Goal: Task Accomplishment & Management: Complete application form

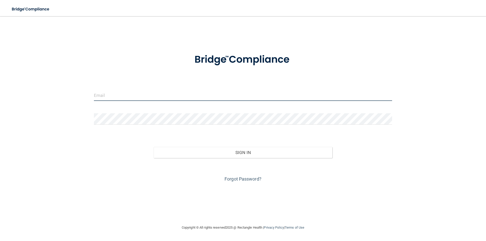
click at [155, 96] on input "email" at bounding box center [243, 95] width 298 height 11
type input "[PERSON_NAME][EMAIL_ADDRESS][PERSON_NAME][DOMAIN_NAME]"
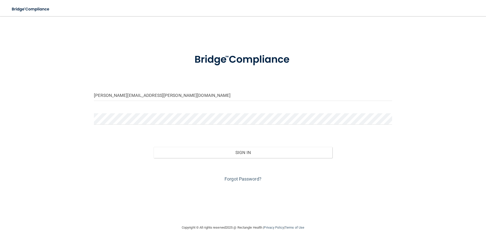
click at [149, 127] on div at bounding box center [243, 120] width 306 height 15
click at [154, 147] on button "Sign In" at bounding box center [243, 152] width 179 height 11
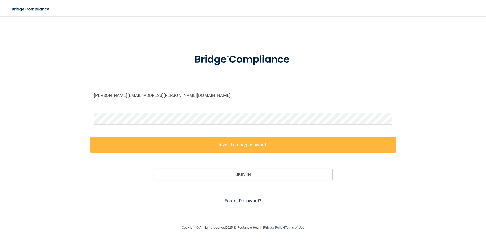
click at [237, 202] on link "Forgot Password?" at bounding box center [242, 200] width 37 height 5
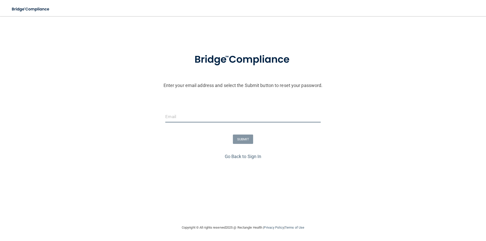
click at [195, 114] on input "email" at bounding box center [242, 116] width 155 height 11
type input "[PERSON_NAME][EMAIL_ADDRESS][PERSON_NAME][DOMAIN_NAME]"
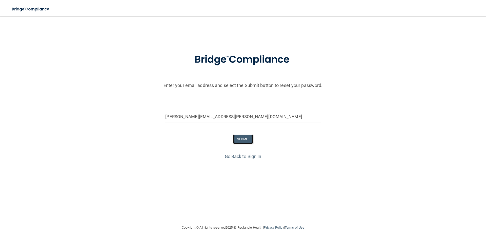
click at [249, 136] on button "SUBMIT" at bounding box center [243, 139] width 20 height 9
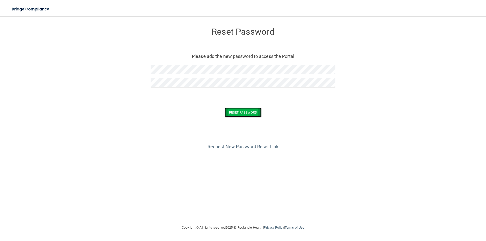
click at [244, 111] on button "Reset Password" at bounding box center [243, 112] width 36 height 9
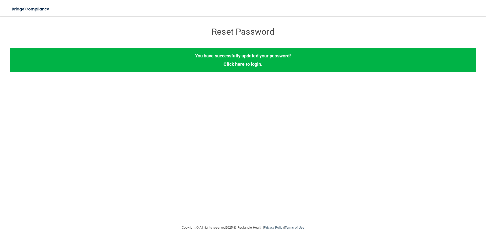
click at [245, 63] on link "Click here to login" at bounding box center [241, 63] width 37 height 5
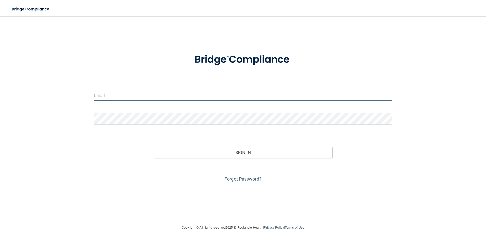
click at [148, 92] on input "email" at bounding box center [243, 95] width 298 height 11
type input "[PERSON_NAME][EMAIL_ADDRESS][PERSON_NAME][DOMAIN_NAME]"
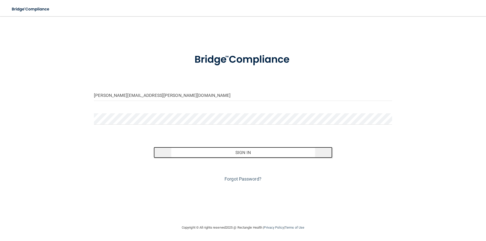
click at [247, 152] on button "Sign In" at bounding box center [243, 152] width 179 height 11
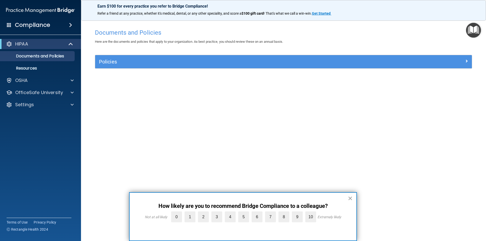
click at [351, 196] on button "×" at bounding box center [350, 198] width 5 height 8
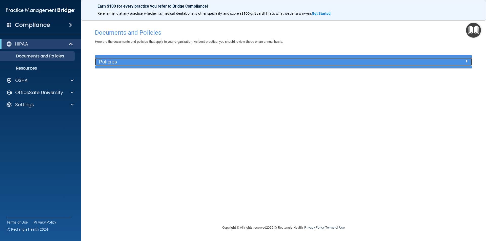
click at [465, 61] on span at bounding box center [466, 61] width 3 height 6
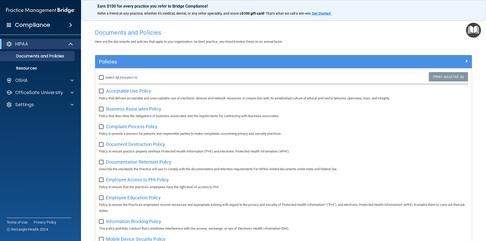
scroll to position [25, 0]
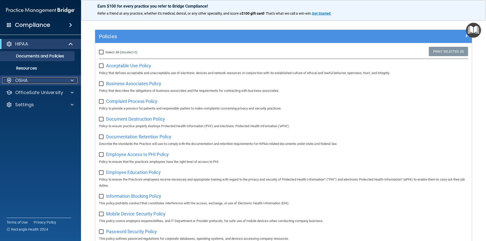
click at [67, 79] on div at bounding box center [71, 80] width 13 height 6
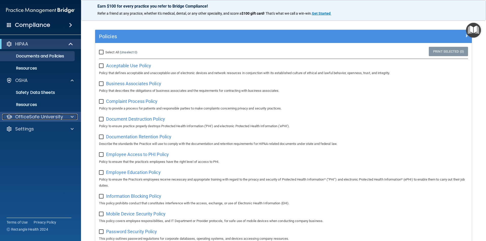
click at [51, 116] on p "OfficeSafe University" at bounding box center [39, 117] width 48 height 6
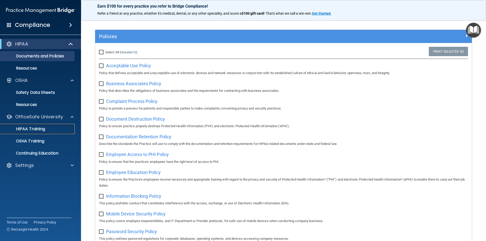
click at [47, 128] on div "HIPAA Training" at bounding box center [37, 128] width 69 height 5
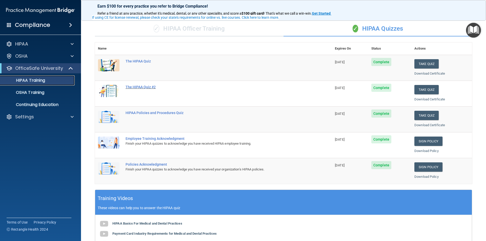
scroll to position [25, 0]
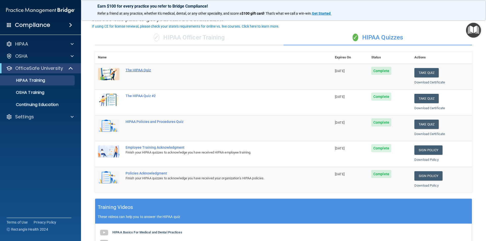
click at [134, 71] on div "The HIPAA Quiz" at bounding box center [215, 70] width 181 height 4
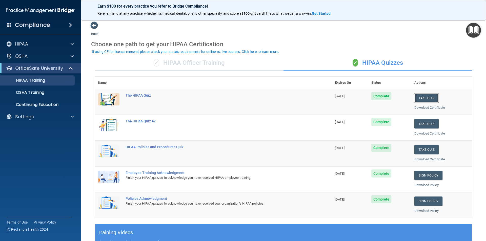
click at [426, 98] on button "Take Quiz" at bounding box center [426, 97] width 24 height 9
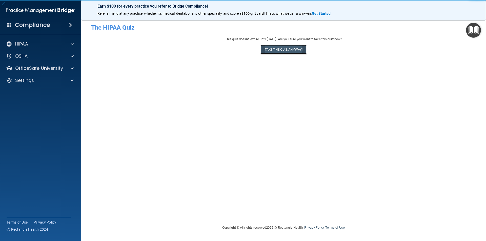
click at [293, 52] on button "Take the quiz anyway!" at bounding box center [283, 49] width 46 height 9
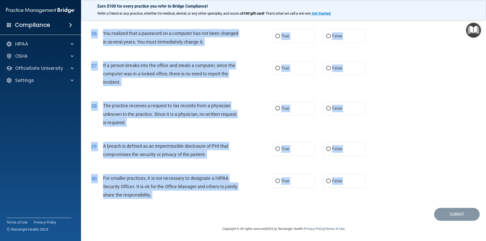
scroll to position [956, 0]
drag, startPoint x: 91, startPoint y: 28, endPoint x: 120, endPoint y: 251, distance: 224.7
click at [120, 241] on html "Compliance HIPAA Documents and Policies Report an Incident Business Associates …" at bounding box center [243, 120] width 486 height 241
click at [249, 72] on div "27 If a person breaks into the office and steals a computer, since the computer…" at bounding box center [181, 75] width 196 height 28
click at [84, 205] on main "- The HIPAA Quiz This quiz doesn’t expire until [DATE]. Are you sure you want t…" at bounding box center [283, 128] width 405 height 225
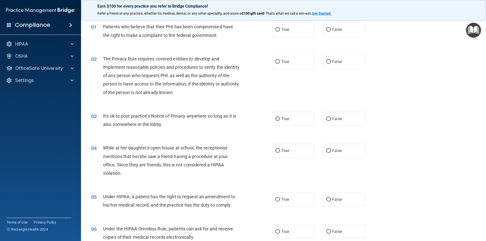
scroll to position [0, 0]
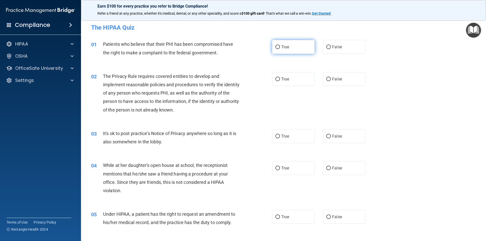
click at [282, 47] on span "True" at bounding box center [285, 47] width 8 height 5
click at [280, 47] on input "True" at bounding box center [277, 47] width 5 height 4
radio input "true"
click at [283, 81] on label "True" at bounding box center [293, 79] width 43 height 14
click at [280, 81] on input "True" at bounding box center [277, 79] width 5 height 4
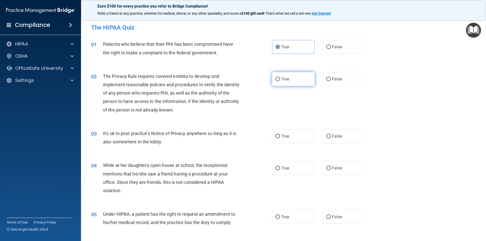
radio input "true"
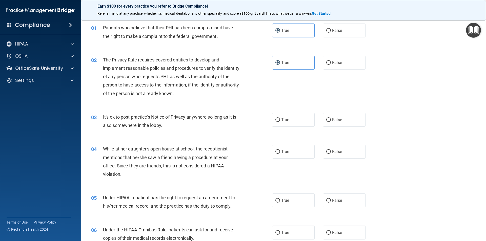
scroll to position [25, 0]
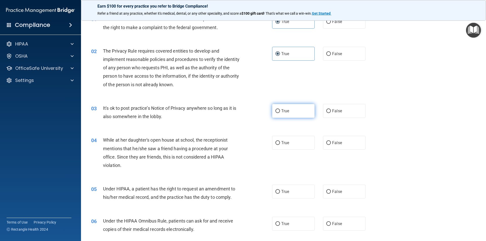
click at [275, 111] on input "True" at bounding box center [277, 111] width 5 height 4
radio input "true"
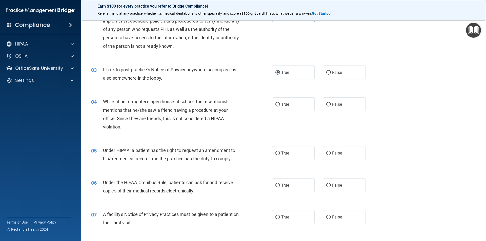
scroll to position [76, 0]
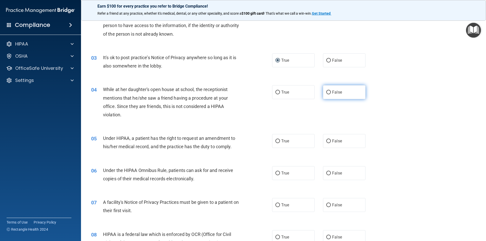
click at [332, 92] on span "False" at bounding box center [337, 92] width 10 height 5
click at [331, 92] on input "False" at bounding box center [328, 93] width 5 height 4
radio input "true"
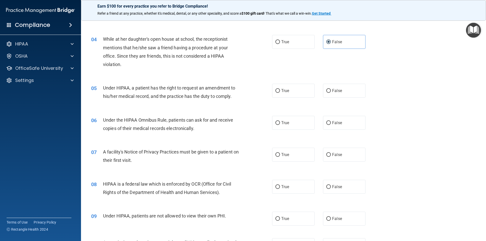
scroll to position [126, 0]
click at [334, 90] on span "False" at bounding box center [337, 90] width 10 height 5
click at [331, 90] on input "False" at bounding box center [328, 91] width 5 height 4
radio input "true"
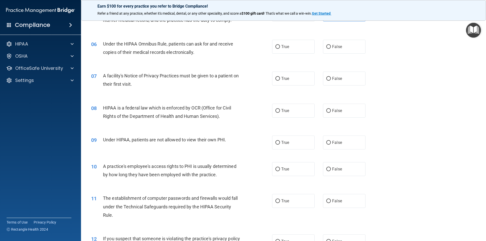
scroll to position [177, 0]
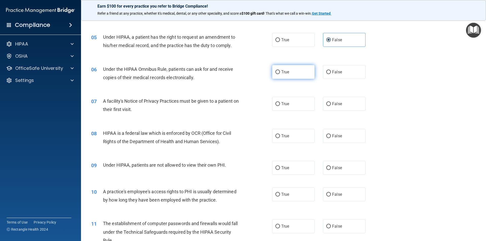
click at [285, 71] on span "True" at bounding box center [285, 72] width 8 height 5
click at [280, 71] on input "True" at bounding box center [277, 72] width 5 height 4
radio input "true"
click at [326, 102] on input "False" at bounding box center [328, 104] width 5 height 4
radio input "true"
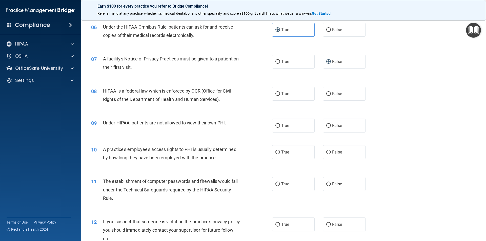
scroll to position [228, 0]
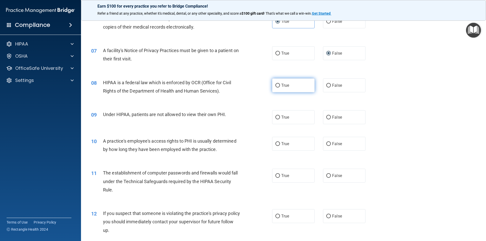
click at [287, 82] on label "True" at bounding box center [293, 85] width 43 height 14
click at [280, 84] on input "True" at bounding box center [277, 86] width 5 height 4
radio input "true"
click at [323, 118] on label "False" at bounding box center [344, 117] width 43 height 14
click at [326, 118] on input "False" at bounding box center [328, 118] width 5 height 4
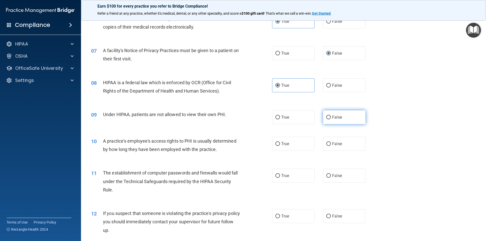
radio input "true"
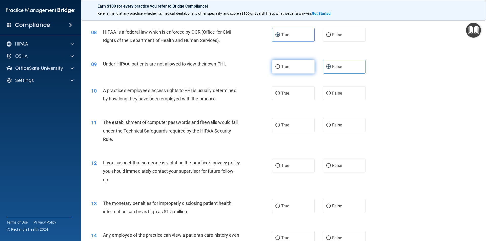
scroll to position [304, 0]
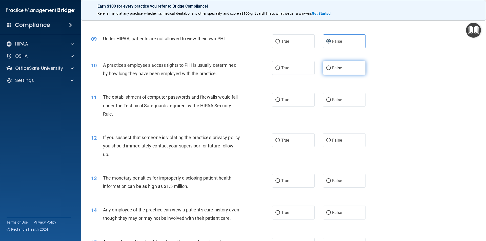
click at [335, 74] on label "False" at bounding box center [344, 68] width 43 height 14
click at [331, 70] on input "False" at bounding box center [328, 68] width 5 height 4
radio input "true"
click at [295, 101] on label "True" at bounding box center [293, 100] width 43 height 14
click at [280, 101] on input "True" at bounding box center [277, 100] width 5 height 4
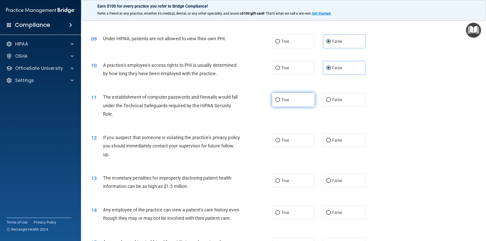
radio input "true"
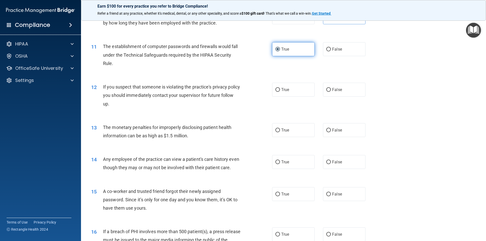
scroll to position [379, 0]
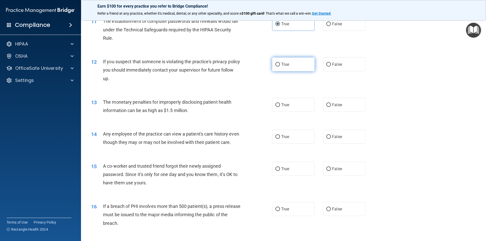
click at [280, 69] on label "True" at bounding box center [293, 64] width 43 height 14
click at [280, 67] on input "True" at bounding box center [277, 65] width 5 height 4
radio input "true"
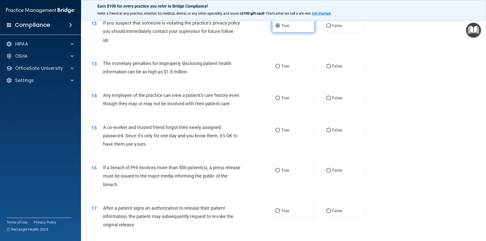
scroll to position [430, 0]
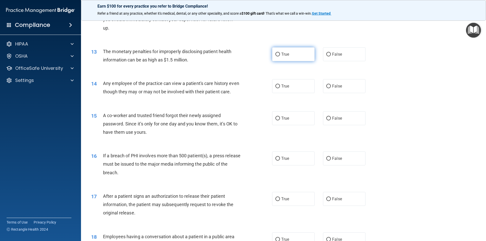
click at [284, 61] on label "True" at bounding box center [293, 54] width 43 height 14
click at [280, 56] on input "True" at bounding box center [277, 55] width 5 height 4
radio input "true"
click at [326, 87] on input "False" at bounding box center [328, 86] width 5 height 4
radio input "true"
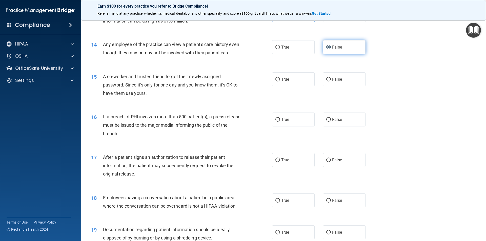
scroll to position [481, 0]
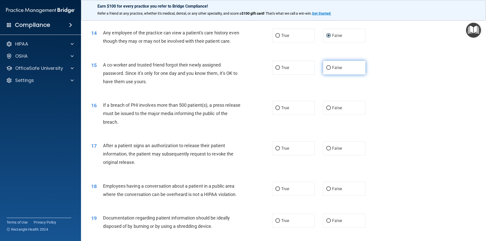
click at [328, 75] on label "False" at bounding box center [344, 68] width 43 height 14
click at [328, 70] on input "False" at bounding box center [328, 68] width 5 height 4
radio input "true"
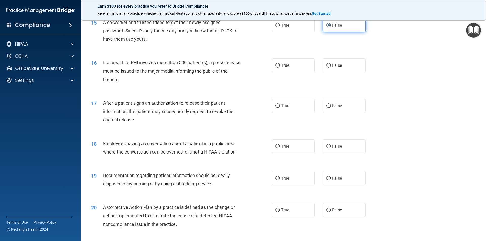
scroll to position [531, 0]
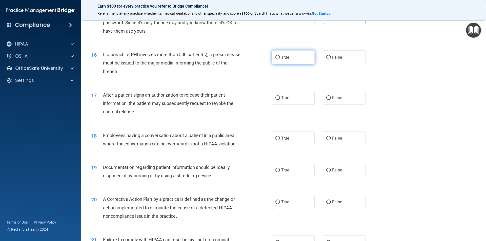
click at [294, 64] on label "True" at bounding box center [293, 57] width 43 height 14
click at [280, 59] on input "True" at bounding box center [277, 58] width 5 height 4
radio input "true"
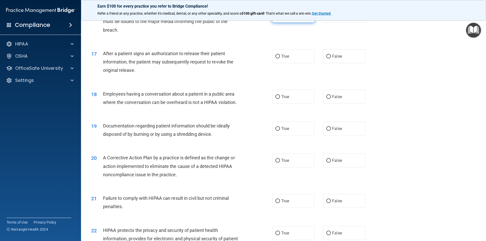
scroll to position [582, 0]
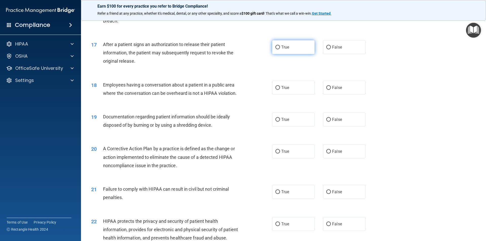
click at [292, 54] on label "True" at bounding box center [293, 47] width 43 height 14
click at [280, 49] on input "True" at bounding box center [277, 48] width 5 height 4
radio input "true"
click at [333, 90] on span "False" at bounding box center [337, 87] width 10 height 5
click at [331, 90] on input "False" at bounding box center [328, 88] width 5 height 4
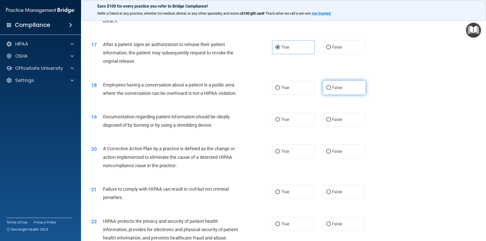
radio input "true"
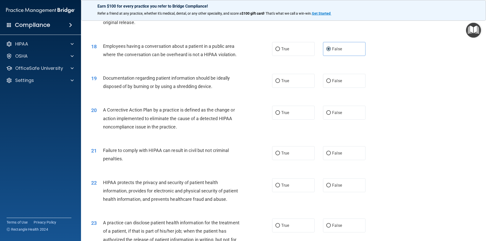
scroll to position [632, 0]
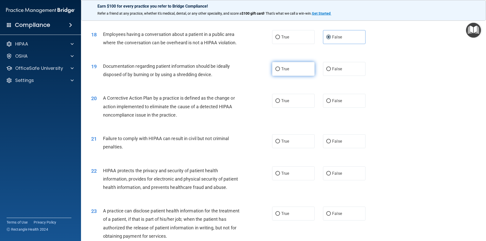
click at [284, 76] on label "True" at bounding box center [293, 69] width 43 height 14
click at [280, 71] on input "True" at bounding box center [277, 69] width 5 height 4
radio input "true"
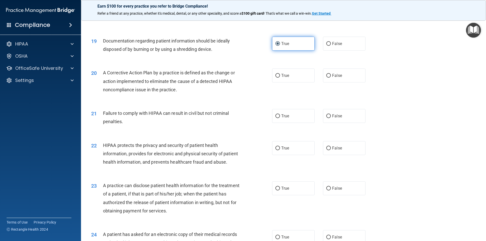
click at [284, 80] on label "True" at bounding box center [293, 76] width 43 height 14
click at [280, 78] on input "True" at bounding box center [277, 76] width 5 height 4
radio input "true"
click at [332, 121] on label "False" at bounding box center [344, 116] width 43 height 14
click at [331, 118] on input "False" at bounding box center [328, 116] width 5 height 4
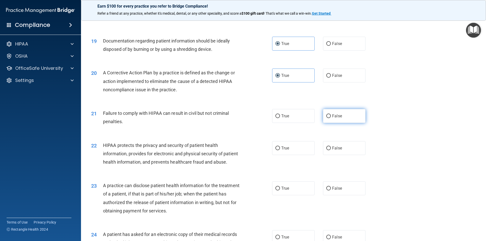
radio input "true"
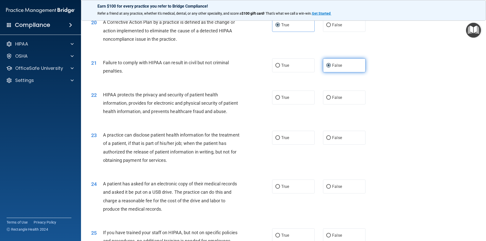
scroll to position [734, 0]
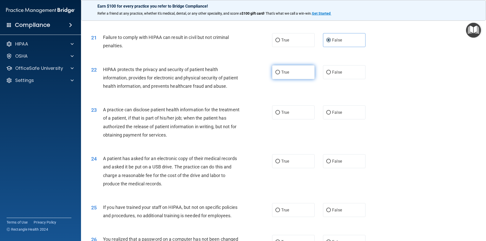
click at [282, 75] on span "True" at bounding box center [285, 72] width 8 height 5
click at [280, 74] on input "True" at bounding box center [277, 73] width 5 height 4
radio input "true"
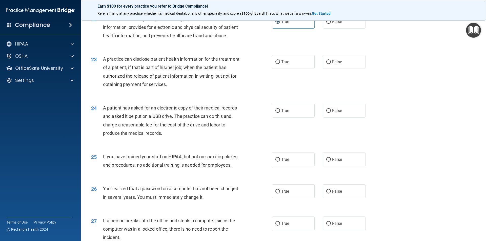
scroll to position [810, 0]
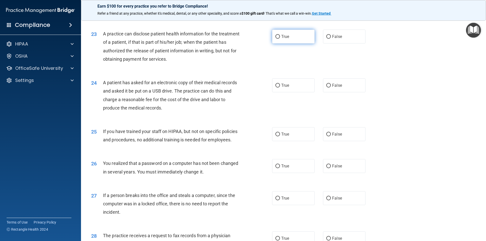
click at [291, 44] on label "True" at bounding box center [293, 37] width 43 height 14
click at [280, 39] on input "True" at bounding box center [277, 37] width 5 height 4
radio input "true"
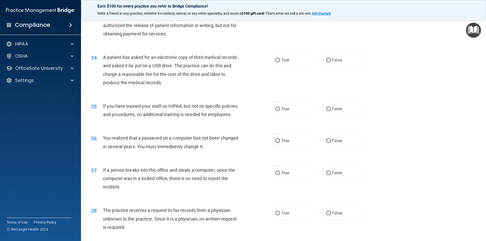
scroll to position [860, 0]
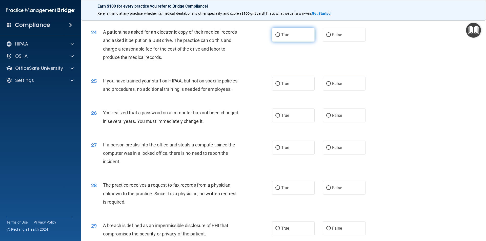
click at [289, 42] on label "True" at bounding box center [293, 35] width 43 height 14
click at [280, 37] on input "True" at bounding box center [277, 35] width 5 height 4
radio input "true"
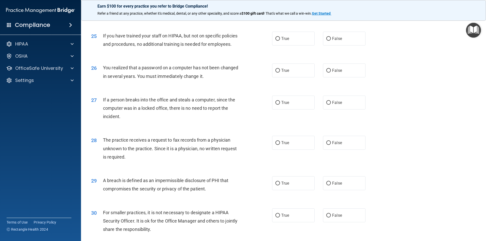
scroll to position [911, 0]
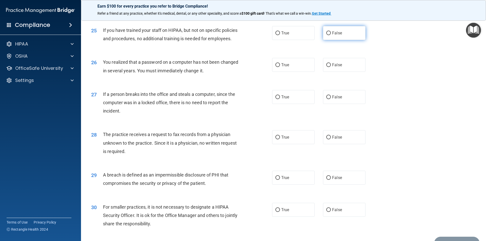
click at [329, 40] on label "False" at bounding box center [344, 33] width 43 height 14
click at [329, 35] on input "False" at bounding box center [328, 33] width 5 height 4
radio input "true"
click at [327, 67] on input "False" at bounding box center [328, 65] width 5 height 4
radio input "true"
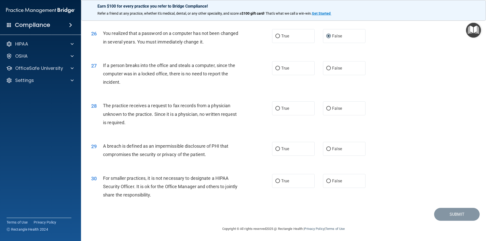
scroll to position [956, 0]
click at [332, 65] on label "False" at bounding box center [344, 68] width 43 height 14
click at [331, 67] on input "False" at bounding box center [328, 69] width 5 height 4
radio input "true"
click at [298, 108] on label "True" at bounding box center [293, 108] width 43 height 14
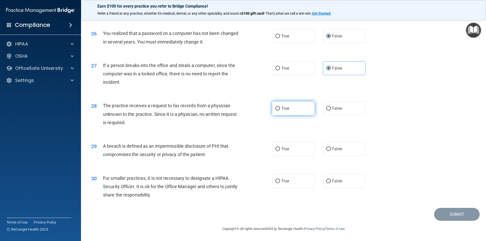
click at [280, 108] on input "True" at bounding box center [277, 109] width 5 height 4
radio input "true"
click at [294, 144] on label "True" at bounding box center [293, 149] width 43 height 14
click at [280, 147] on input "True" at bounding box center [277, 149] width 5 height 4
radio input "true"
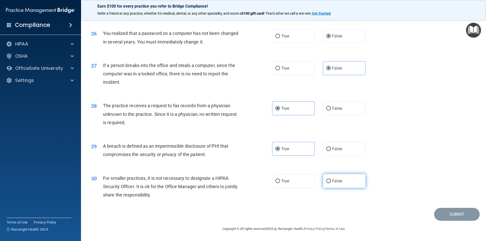
click at [332, 180] on span "False" at bounding box center [337, 181] width 10 height 5
click at [330, 180] on input "False" at bounding box center [328, 181] width 5 height 4
radio input "true"
click at [450, 212] on button "Submit" at bounding box center [457, 214] width 46 height 13
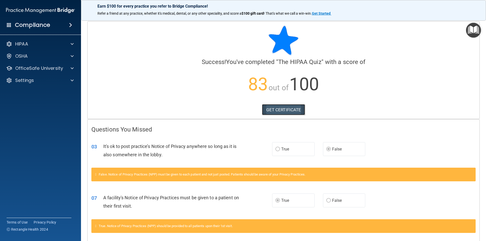
click at [283, 111] on link "GET CERTIFICATE" at bounding box center [283, 109] width 43 height 11
click at [54, 67] on p "OfficeSafe University" at bounding box center [39, 68] width 48 height 6
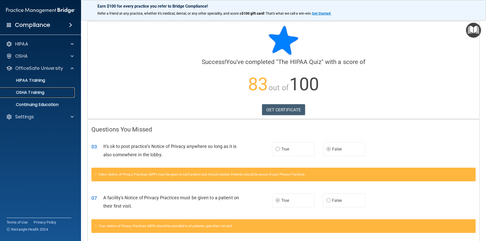
click at [49, 95] on div "OSHA Training" at bounding box center [37, 92] width 69 height 5
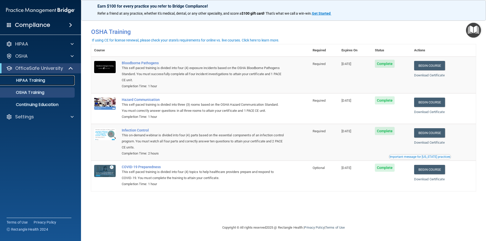
click at [34, 82] on p "HIPAA Training" at bounding box center [24, 80] width 42 height 5
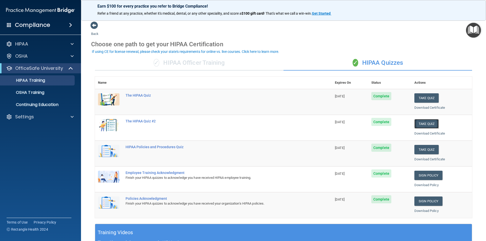
click at [422, 126] on button "Take Quiz" at bounding box center [426, 123] width 24 height 9
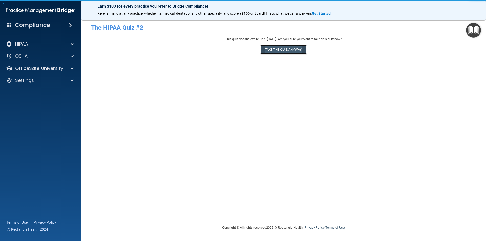
click at [294, 53] on button "Take the quiz anyway!" at bounding box center [283, 49] width 46 height 9
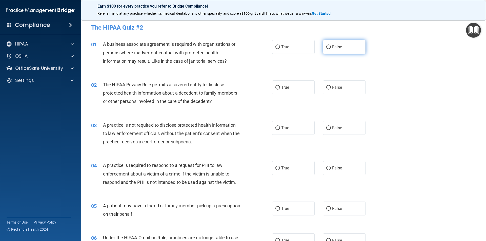
click at [324, 51] on label "False" at bounding box center [344, 47] width 43 height 14
click at [326, 49] on input "False" at bounding box center [328, 47] width 5 height 4
radio input "true"
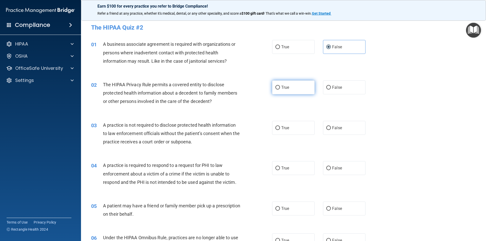
click at [289, 90] on label "True" at bounding box center [293, 87] width 43 height 14
click at [280, 90] on input "True" at bounding box center [277, 88] width 5 height 4
radio input "true"
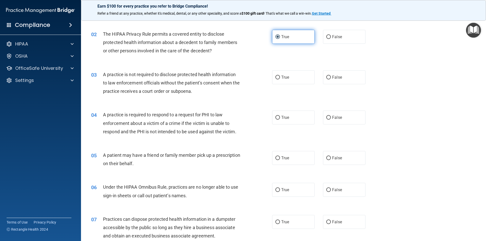
scroll to position [76, 0]
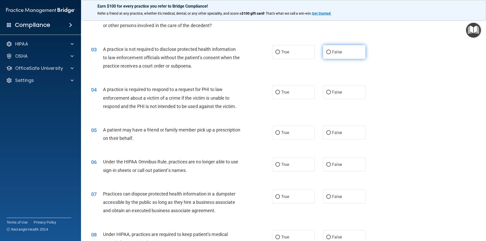
click at [329, 51] on label "False" at bounding box center [344, 52] width 43 height 14
click at [329, 51] on input "False" at bounding box center [328, 52] width 5 height 4
radio input "true"
click at [278, 92] on input "True" at bounding box center [277, 93] width 5 height 4
radio input "true"
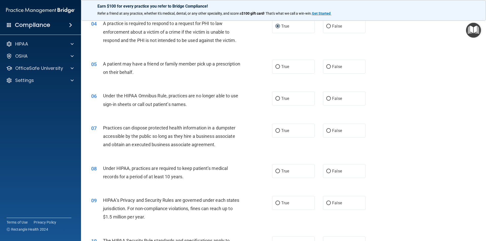
scroll to position [152, 0]
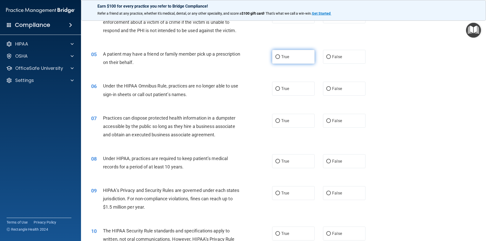
click at [289, 62] on label "True" at bounding box center [293, 57] width 43 height 14
click at [280, 59] on input "True" at bounding box center [277, 57] width 5 height 4
radio input "true"
click at [329, 89] on label "False" at bounding box center [344, 89] width 43 height 14
click at [329, 89] on input "False" at bounding box center [328, 89] width 5 height 4
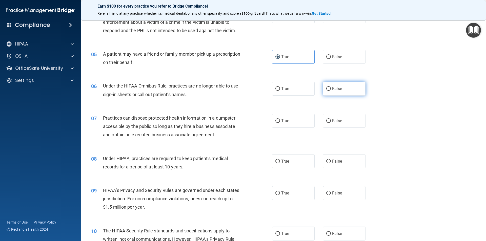
radio input "true"
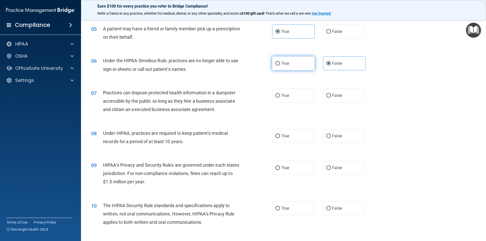
scroll to position [202, 0]
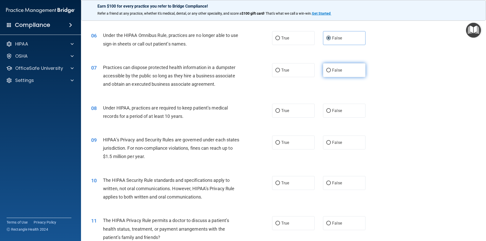
click at [334, 70] on span "False" at bounding box center [337, 70] width 10 height 5
click at [331, 70] on input "False" at bounding box center [328, 71] width 5 height 4
radio input "true"
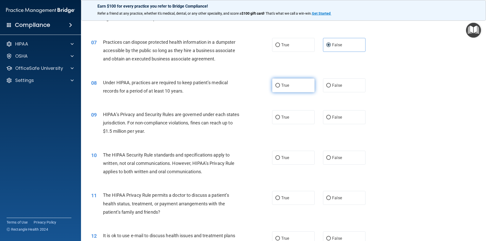
click at [276, 86] on input "True" at bounding box center [277, 86] width 5 height 4
radio input "true"
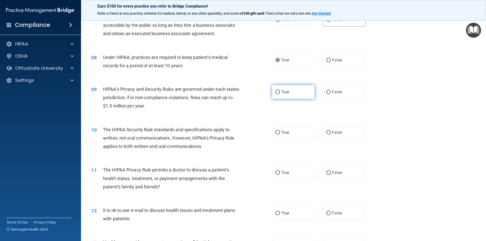
click at [281, 91] on span "True" at bounding box center [285, 92] width 8 height 5
click at [279, 91] on input "True" at bounding box center [277, 92] width 5 height 4
radio input "true"
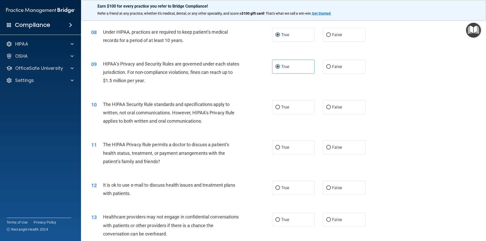
scroll to position [304, 0]
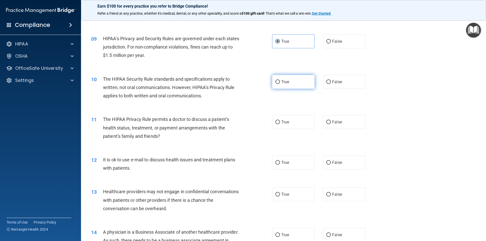
click at [297, 82] on label "True" at bounding box center [293, 82] width 43 height 14
click at [280, 82] on input "True" at bounding box center [277, 82] width 5 height 4
radio input "true"
click at [336, 85] on label "False" at bounding box center [344, 82] width 43 height 14
click at [331, 84] on input "False" at bounding box center [328, 82] width 5 height 4
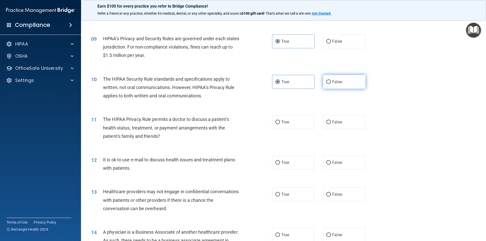
radio input "true"
radio input "false"
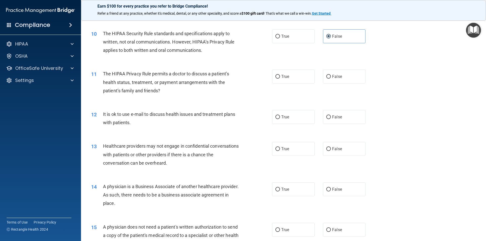
scroll to position [354, 0]
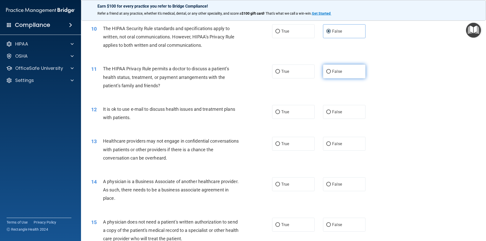
click at [327, 70] on input "False" at bounding box center [328, 72] width 5 height 4
radio input "true"
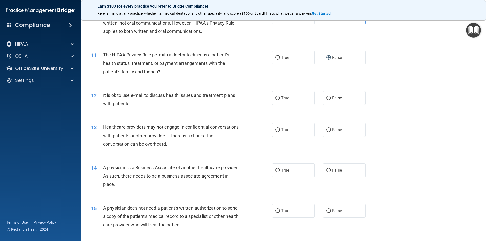
scroll to position [379, 0]
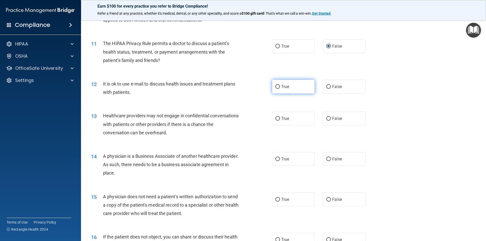
click at [272, 84] on label "True" at bounding box center [293, 87] width 43 height 14
click at [275, 85] on input "True" at bounding box center [277, 87] width 5 height 4
radio input "true"
click at [342, 86] on label "False" at bounding box center [344, 87] width 43 height 14
click at [331, 86] on input "False" at bounding box center [328, 87] width 5 height 4
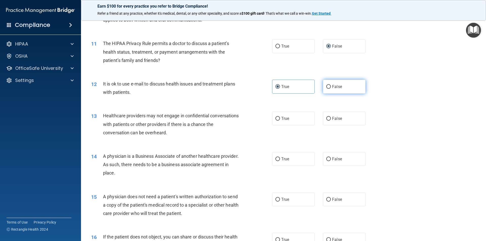
radio input "true"
radio input "false"
click at [292, 123] on label "True" at bounding box center [293, 119] width 43 height 14
click at [280, 121] on input "True" at bounding box center [277, 119] width 5 height 4
radio input "true"
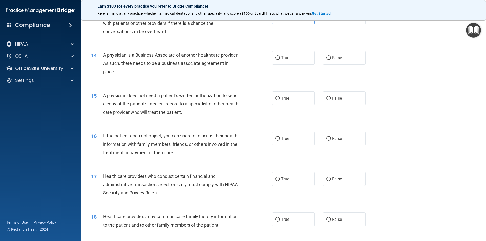
scroll to position [455, 0]
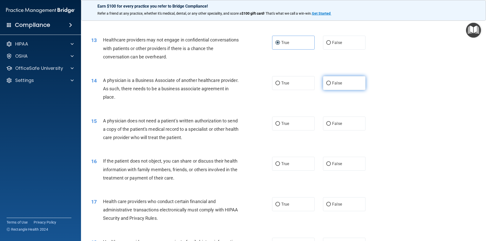
click at [329, 83] on label "False" at bounding box center [344, 83] width 43 height 14
click at [329, 83] on input "False" at bounding box center [328, 83] width 5 height 4
radio input "true"
click at [281, 125] on span "True" at bounding box center [285, 123] width 8 height 5
click at [280, 125] on input "True" at bounding box center [277, 124] width 5 height 4
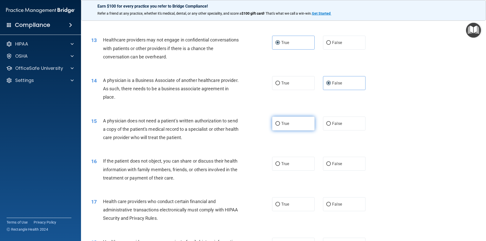
radio input "true"
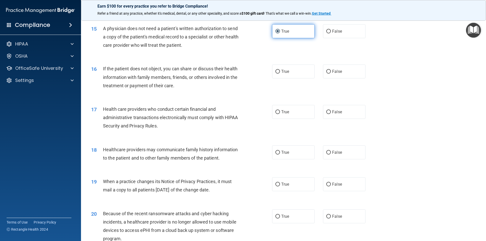
scroll to position [557, 0]
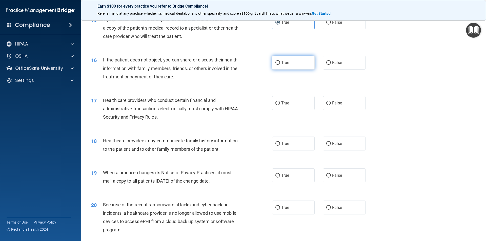
click at [275, 63] on input "True" at bounding box center [277, 63] width 5 height 4
radio input "true"
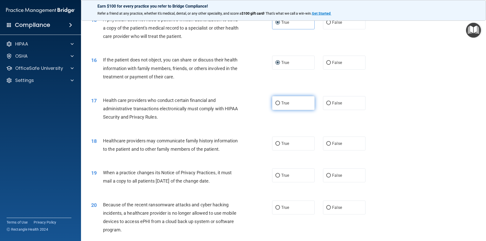
click at [293, 105] on label "True" at bounding box center [293, 103] width 43 height 14
click at [280, 105] on input "True" at bounding box center [277, 103] width 5 height 4
radio input "true"
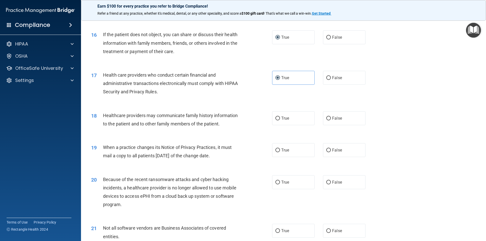
scroll to position [607, 0]
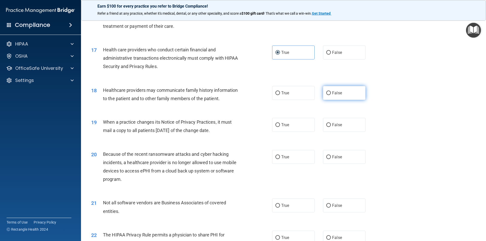
click at [332, 94] on span "False" at bounding box center [337, 93] width 10 height 5
click at [331, 94] on input "False" at bounding box center [328, 93] width 5 height 4
radio input "true"
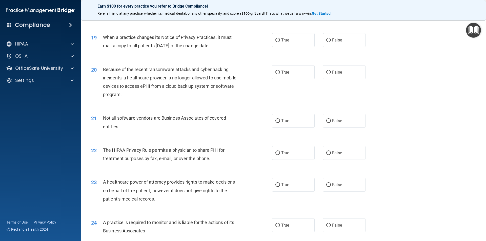
scroll to position [683, 0]
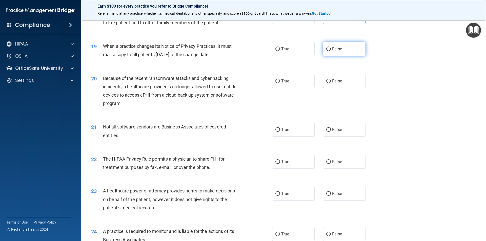
click at [343, 51] on label "False" at bounding box center [344, 49] width 43 height 14
click at [331, 51] on input "False" at bounding box center [328, 49] width 5 height 4
radio input "true"
click at [329, 80] on label "False" at bounding box center [344, 81] width 43 height 14
click at [329, 80] on input "False" at bounding box center [328, 81] width 5 height 4
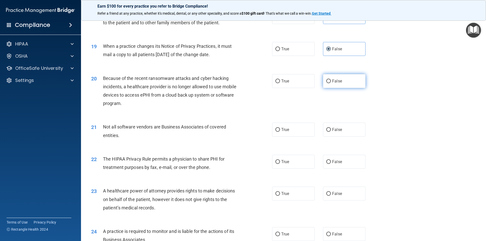
radio input "true"
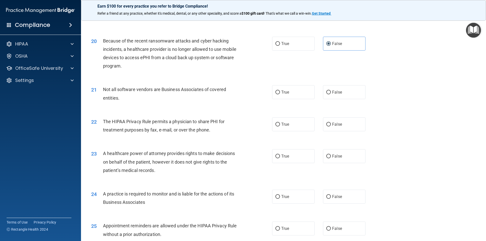
scroll to position [734, 0]
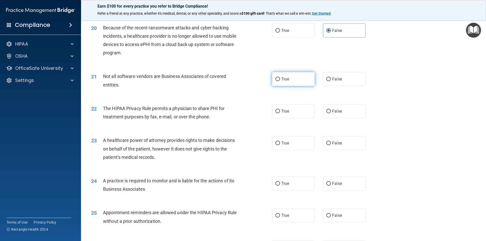
click at [284, 79] on span "True" at bounding box center [285, 79] width 8 height 5
click at [280, 79] on input "True" at bounding box center [277, 79] width 5 height 4
radio input "true"
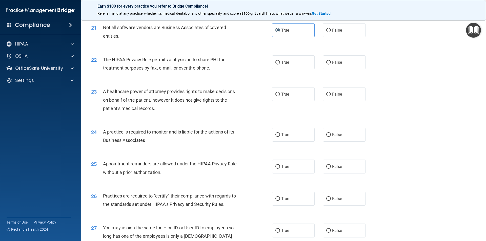
scroll to position [784, 0]
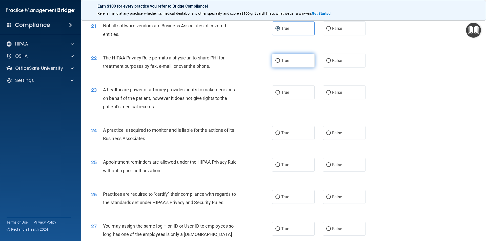
click at [289, 59] on label "True" at bounding box center [293, 61] width 43 height 14
click at [280, 59] on input "True" at bounding box center [277, 61] width 5 height 4
radio input "true"
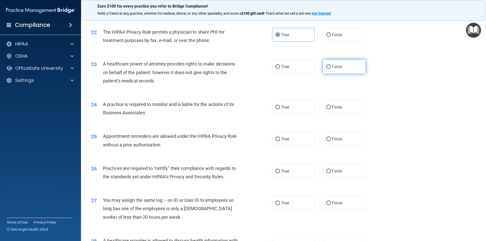
click at [332, 67] on span "False" at bounding box center [337, 66] width 10 height 5
click at [331, 67] on input "False" at bounding box center [328, 67] width 5 height 4
radio input "true"
click at [285, 109] on span "True" at bounding box center [285, 107] width 8 height 5
click at [280, 109] on input "True" at bounding box center [277, 107] width 5 height 4
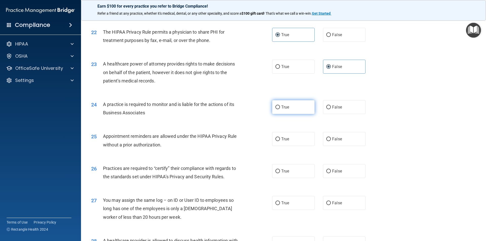
radio input "true"
click at [278, 143] on label "True" at bounding box center [293, 139] width 43 height 14
click at [278, 141] on input "True" at bounding box center [277, 139] width 5 height 4
radio input "true"
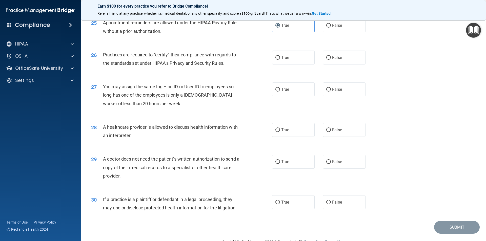
scroll to position [911, 0]
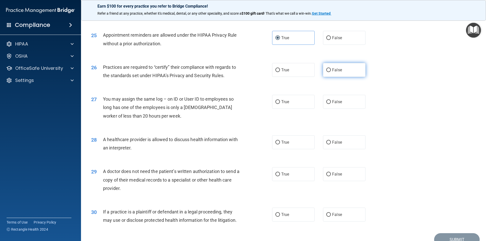
click at [362, 66] on label "False" at bounding box center [344, 70] width 43 height 14
click at [331, 68] on input "False" at bounding box center [328, 70] width 5 height 4
radio input "true"
click at [329, 101] on label "False" at bounding box center [344, 102] width 43 height 14
click at [329, 101] on input "False" at bounding box center [328, 102] width 5 height 4
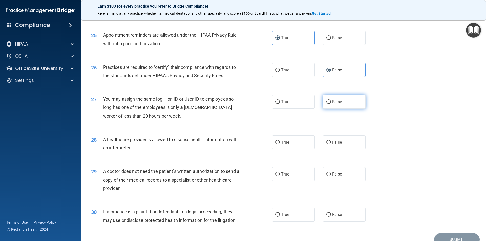
radio input "true"
click at [294, 143] on label "True" at bounding box center [293, 142] width 43 height 14
click at [280, 143] on input "True" at bounding box center [277, 143] width 5 height 4
radio input "true"
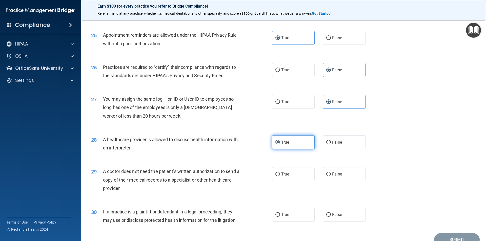
scroll to position [937, 0]
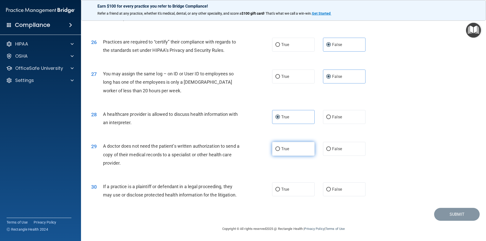
click at [280, 145] on label "True" at bounding box center [293, 149] width 43 height 14
click at [280, 147] on input "True" at bounding box center [277, 149] width 5 height 4
radio input "true"
click at [326, 190] on input "False" at bounding box center [328, 190] width 5 height 4
radio input "true"
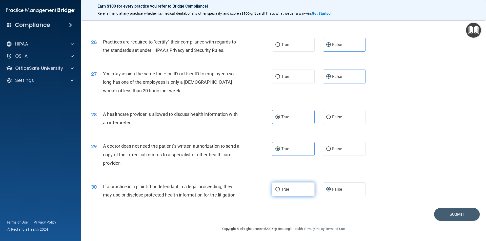
click at [291, 193] on label "True" at bounding box center [293, 189] width 43 height 14
click at [280, 192] on input "True" at bounding box center [277, 190] width 5 height 4
radio input "true"
radio input "false"
click at [468, 214] on button "Submit" at bounding box center [457, 214] width 46 height 13
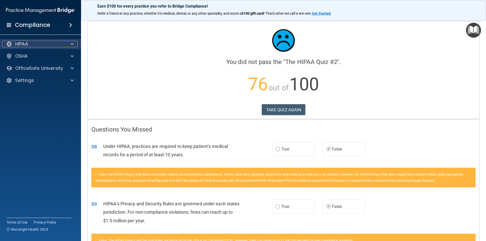
click at [37, 42] on div "HIPAA" at bounding box center [33, 44] width 63 height 6
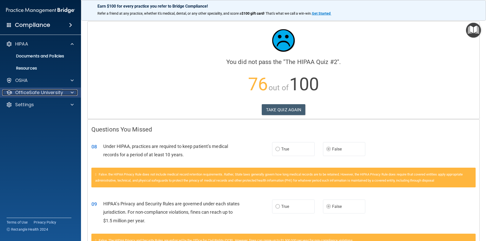
click at [54, 92] on p "OfficeSafe University" at bounding box center [39, 93] width 48 height 6
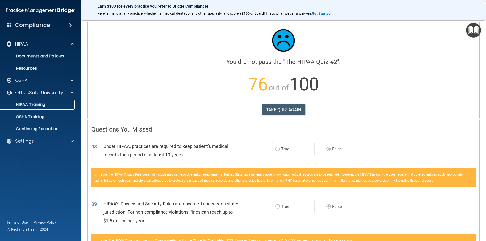
click at [50, 106] on div "HIPAA Training" at bounding box center [37, 104] width 69 height 5
